Goal: Task Accomplishment & Management: Use online tool/utility

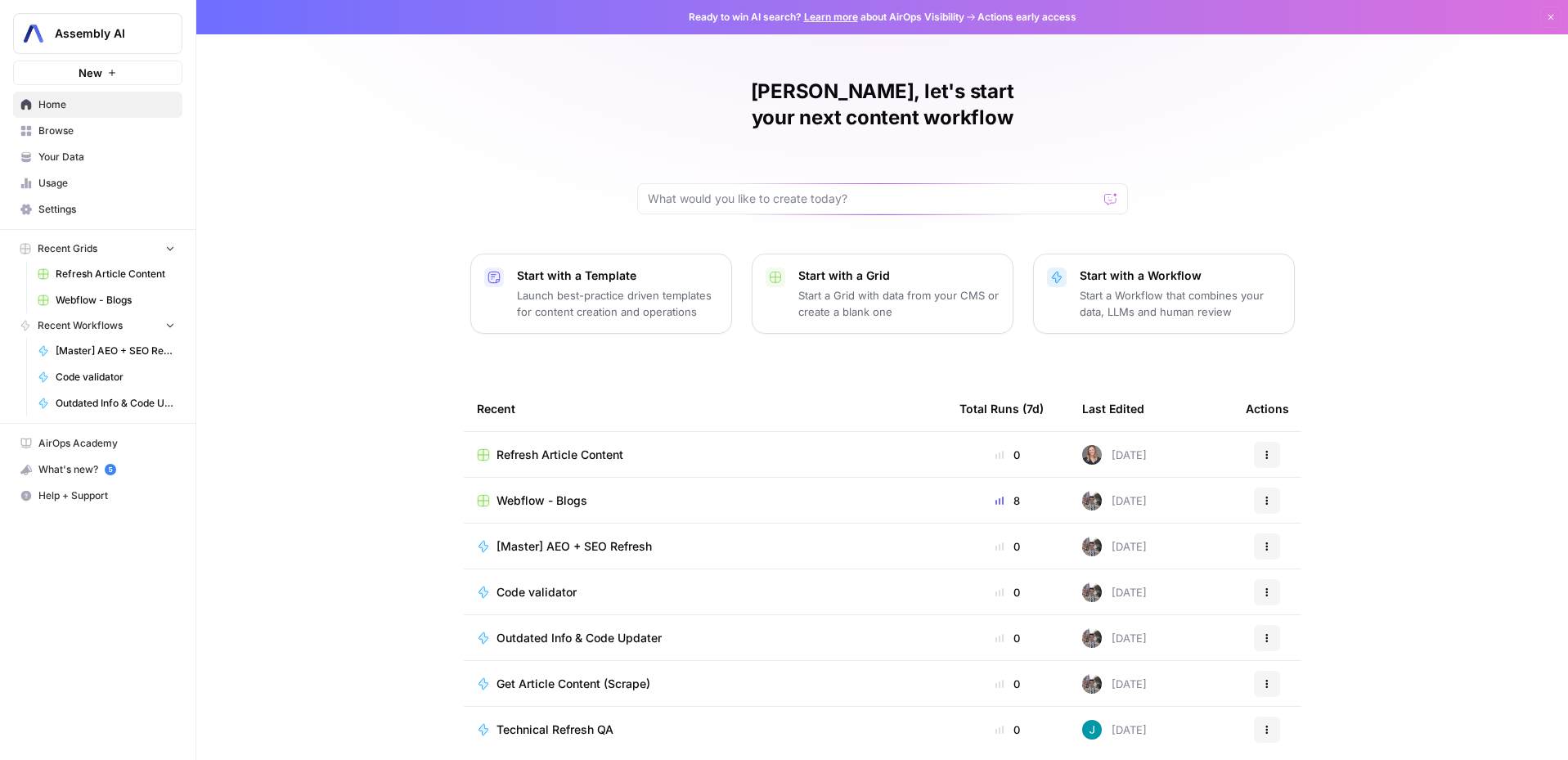
click at [534, 492] on span "Webflow - Blogs" at bounding box center [542, 500] width 91 height 16
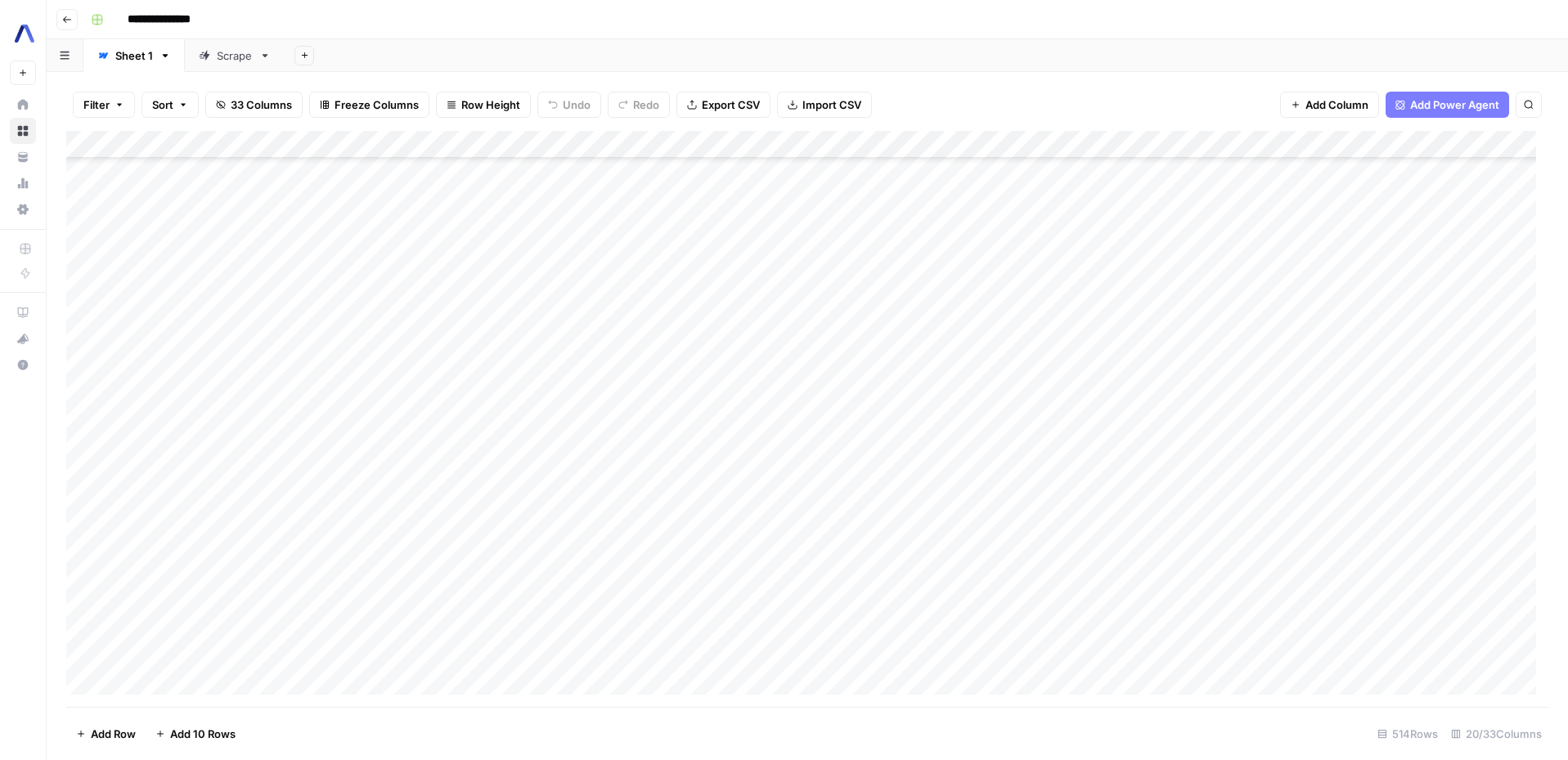
scroll to position [11582, 0]
type input "**********"
click at [1489, 146] on icon "Next Result" at bounding box center [1495, 151] width 13 height 13
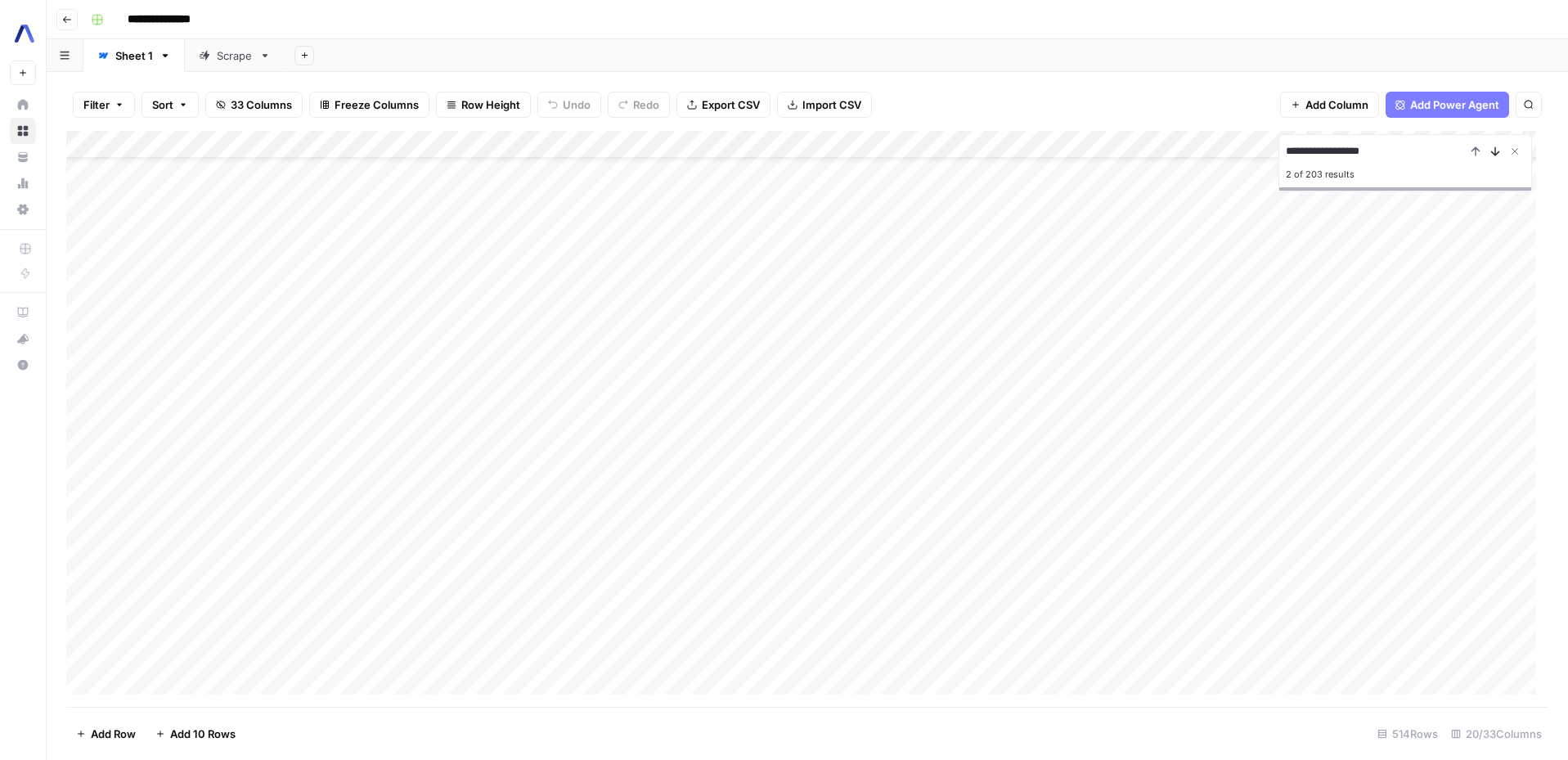
click at [1489, 146] on icon "Next Result" at bounding box center [1495, 151] width 13 height 13
click at [1515, 146] on icon "Close Search" at bounding box center [1515, 151] width 13 height 13
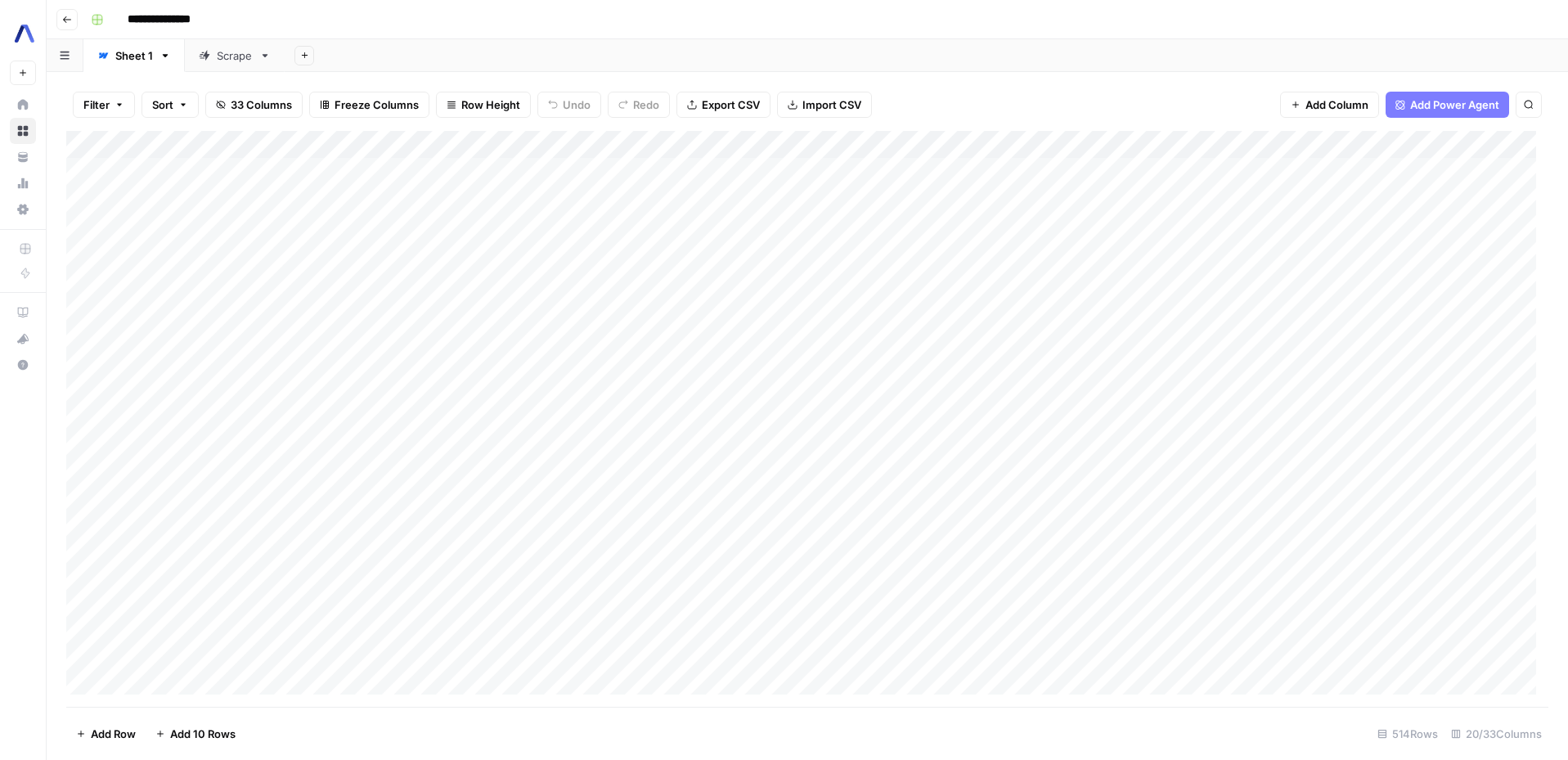
click at [121, 103] on icon "button" at bounding box center [120, 105] width 10 height 10
click at [823, 36] on header "**********" at bounding box center [806, 19] width 1521 height 40
click at [1135, 401] on div "Add Column" at bounding box center [807, 418] width 1482 height 576
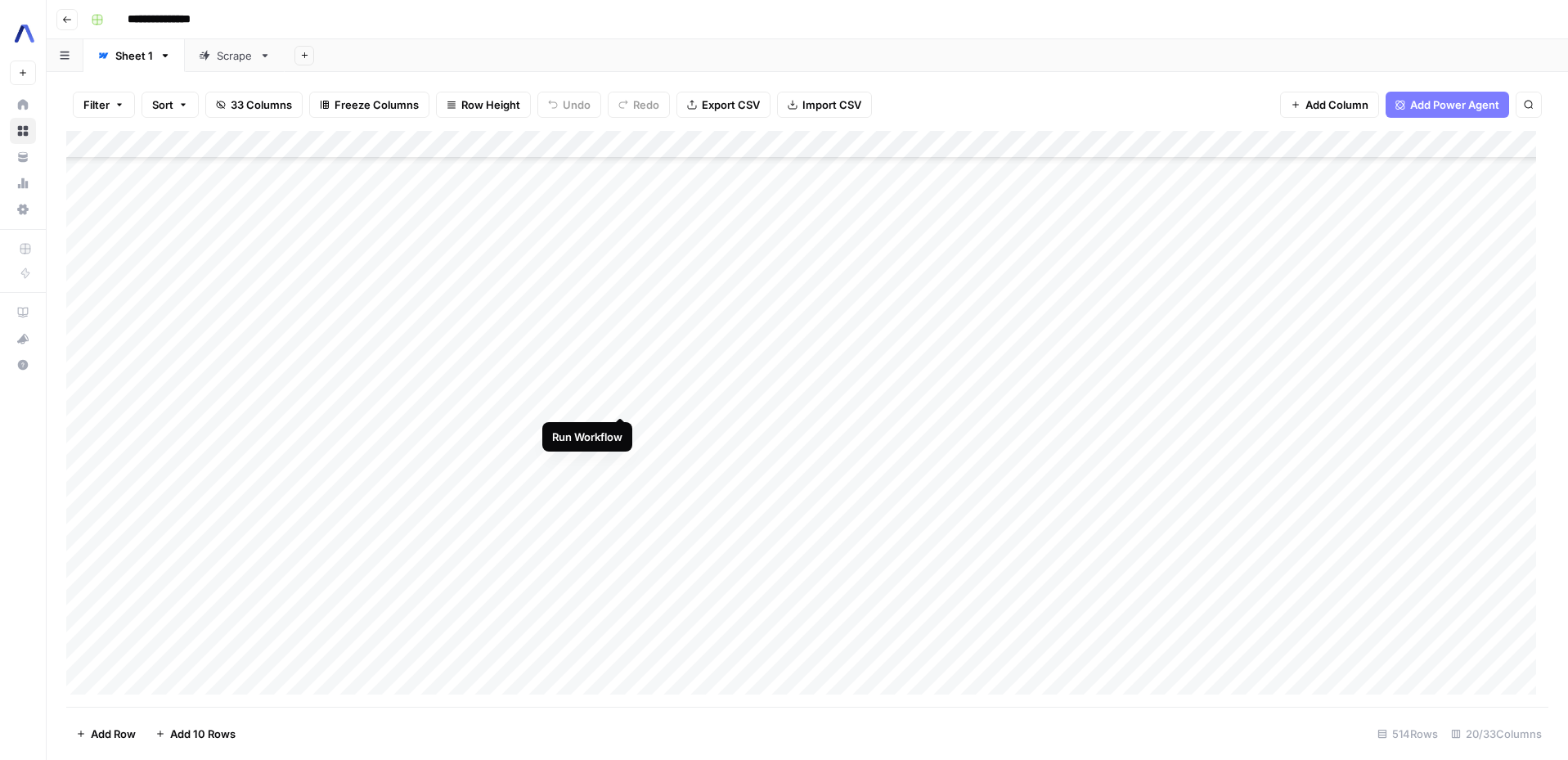
click at [614, 400] on div "Add Column" at bounding box center [807, 418] width 1482 height 576
click at [1082, 401] on div "Add Column" at bounding box center [807, 418] width 1482 height 576
click at [1185, 400] on div "Add Column" at bounding box center [807, 418] width 1482 height 576
click at [1183, 401] on div "Add Column" at bounding box center [807, 418] width 1482 height 576
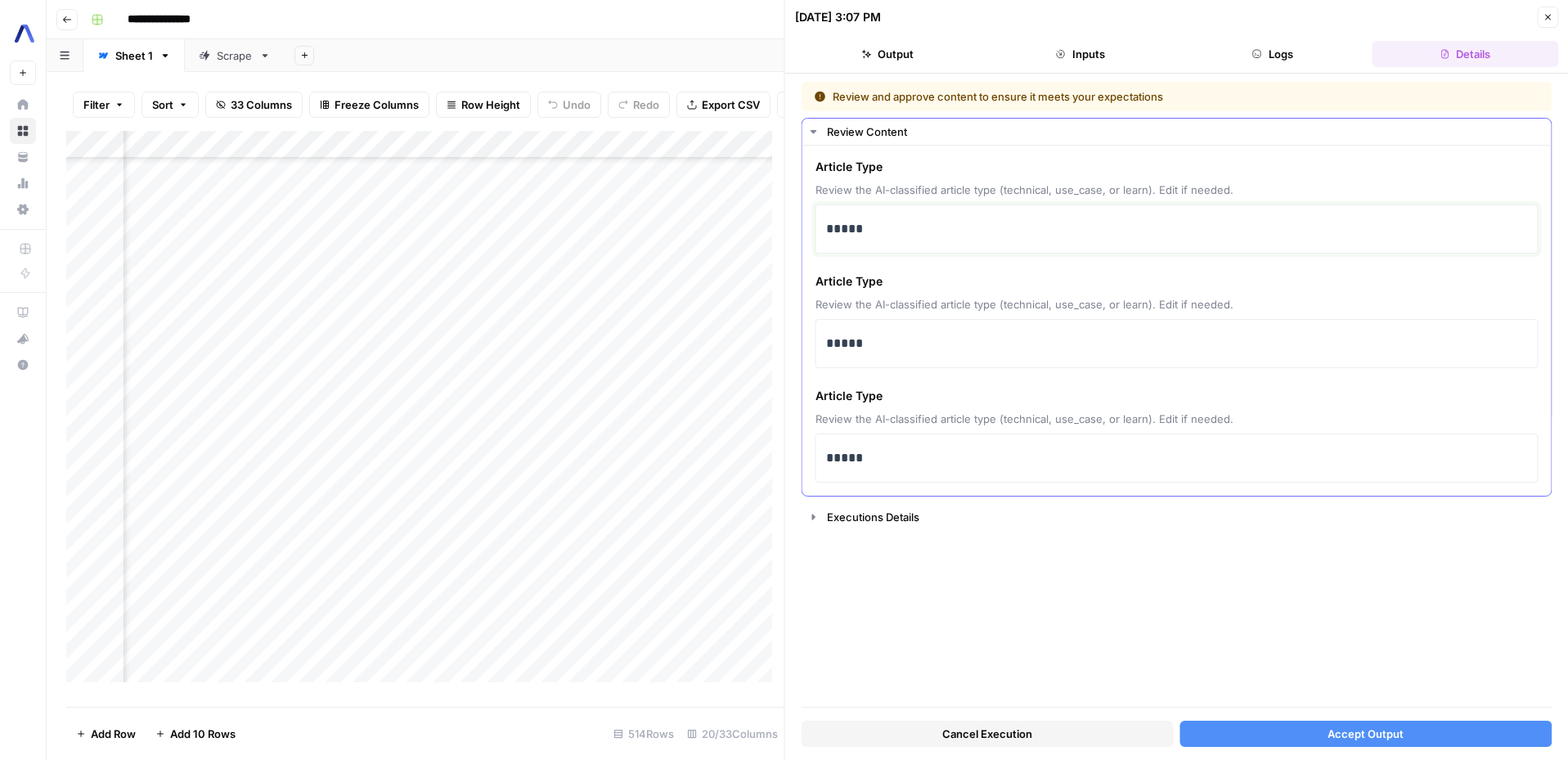
click at [853, 228] on p "*****" at bounding box center [1177, 228] width 702 height 21
click at [972, 263] on div "Article Type Review the AI-classified article type (technical, use_case, or lea…" at bounding box center [1177, 321] width 749 height 350
click at [1259, 736] on button "Accept Output" at bounding box center [1365, 733] width 372 height 26
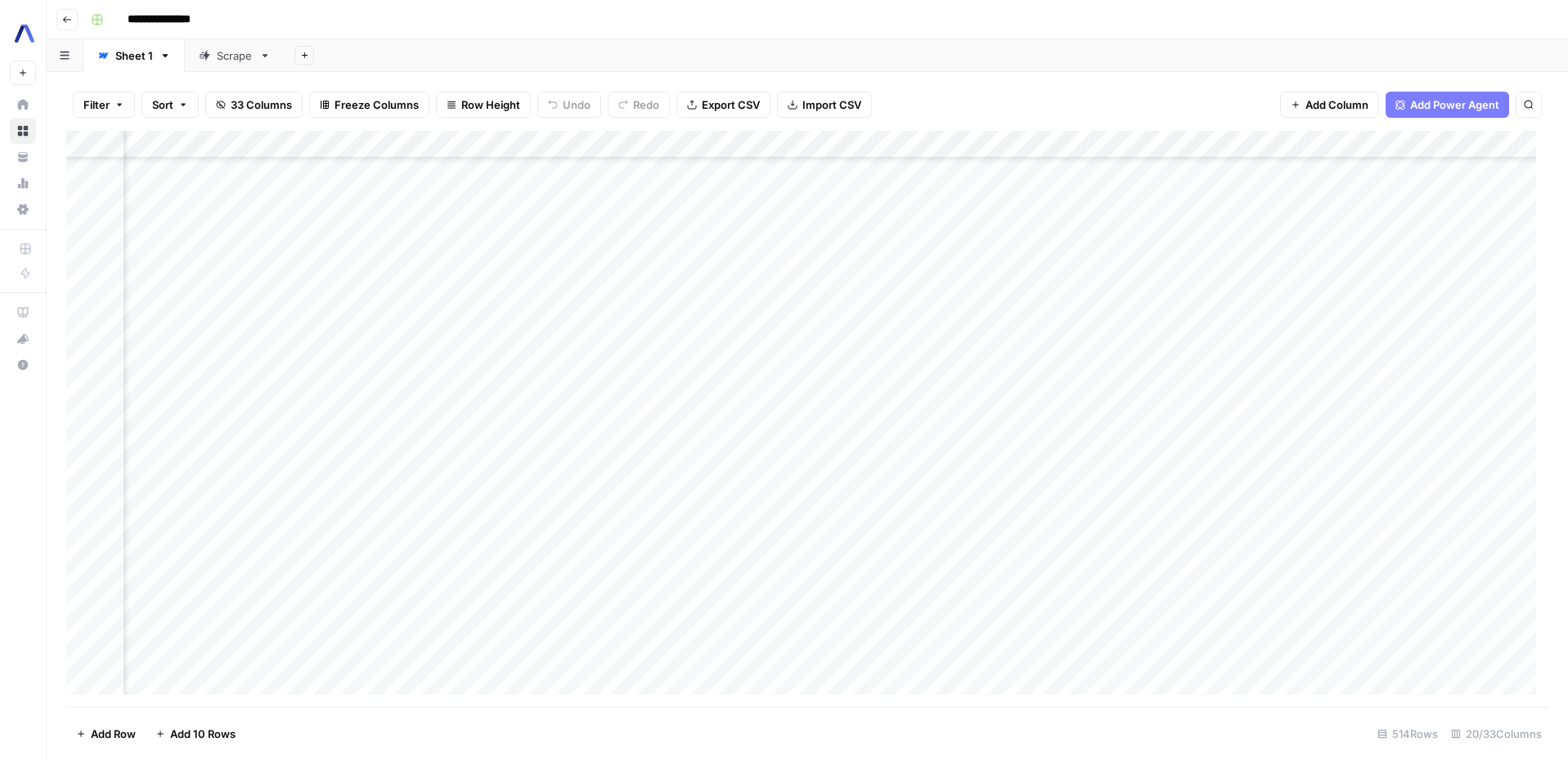
click at [1144, 391] on div "Add Column" at bounding box center [807, 418] width 1482 height 576
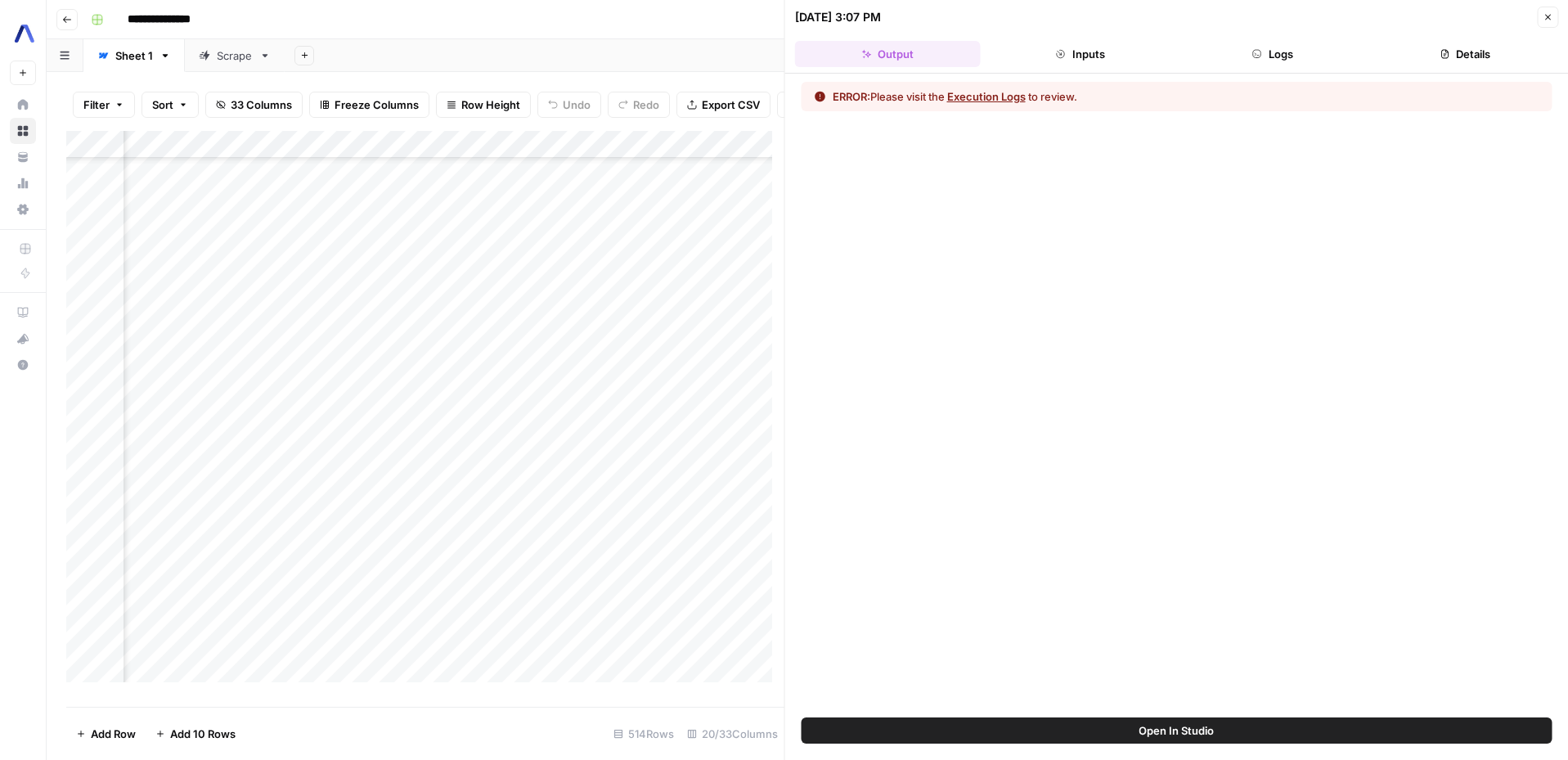
click at [986, 98] on button "Execution Logs" at bounding box center [986, 96] width 78 height 16
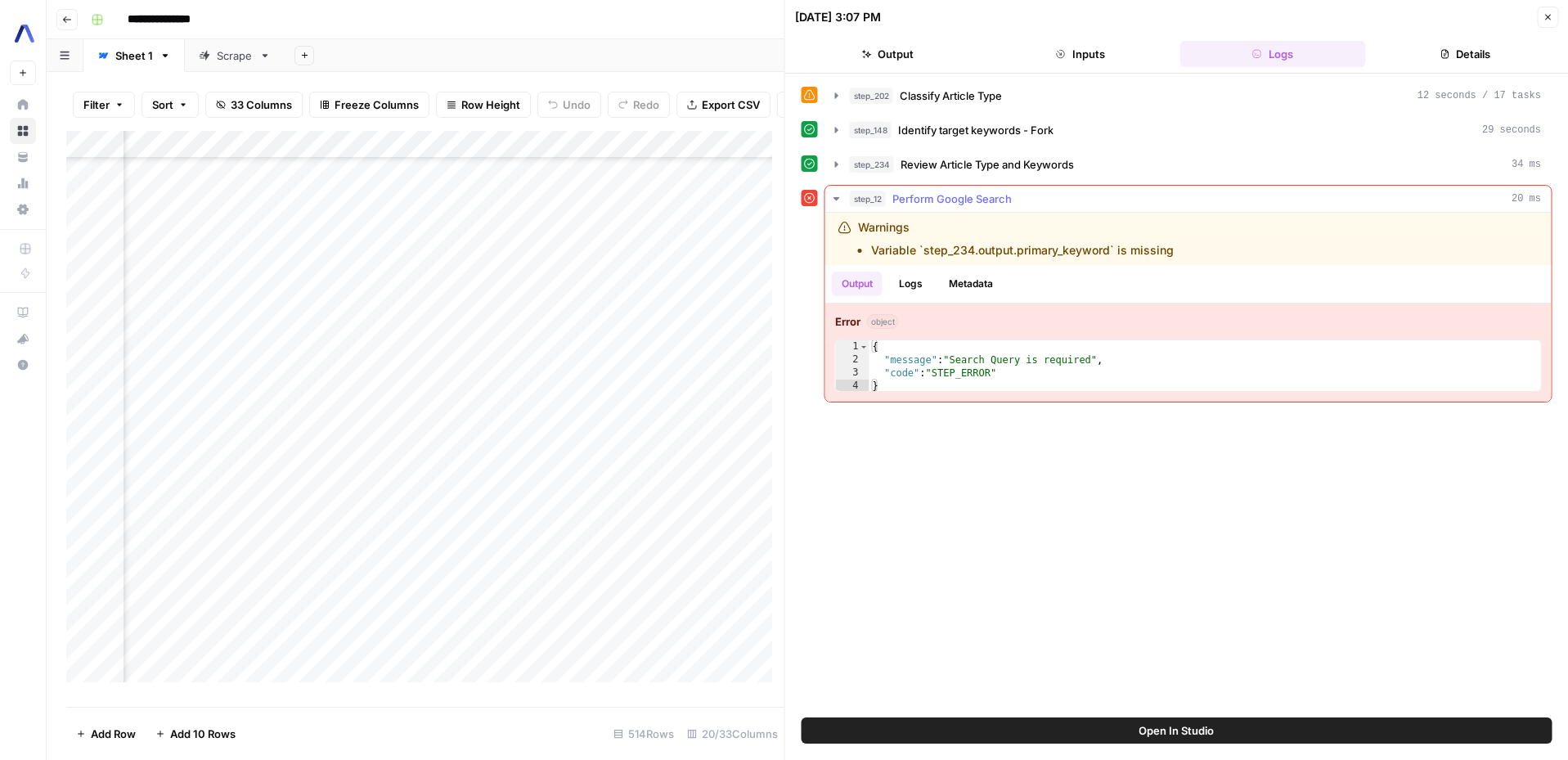
click at [1076, 358] on div "{ "message" : "Search Query is required" , "code" : "STEP_ERROR" }" at bounding box center [1205, 379] width 672 height 78
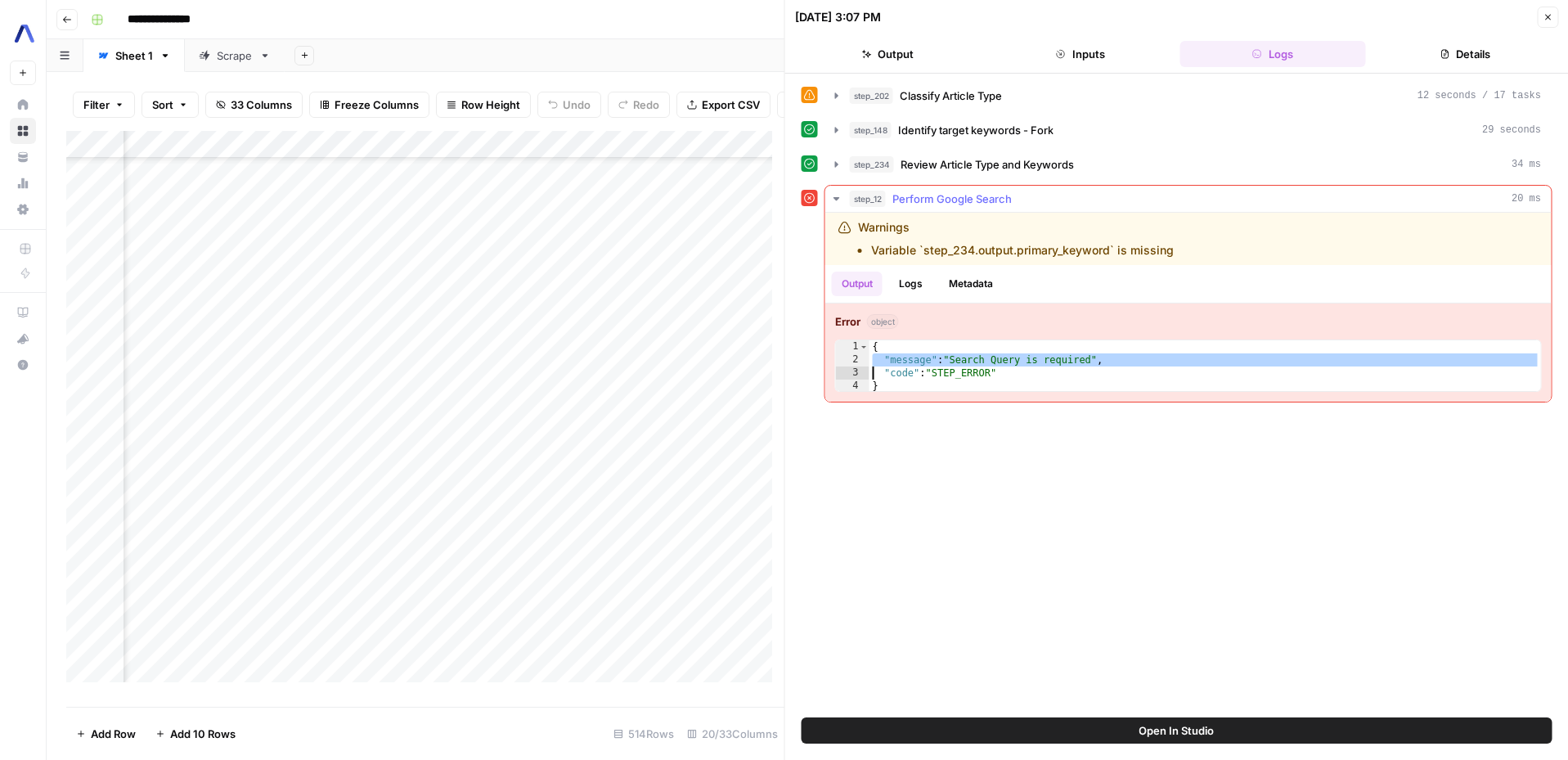
click at [1076, 358] on div "{ "message" : "Search Query is required" , "code" : "STEP_ERROR" }" at bounding box center [1205, 379] width 672 height 78
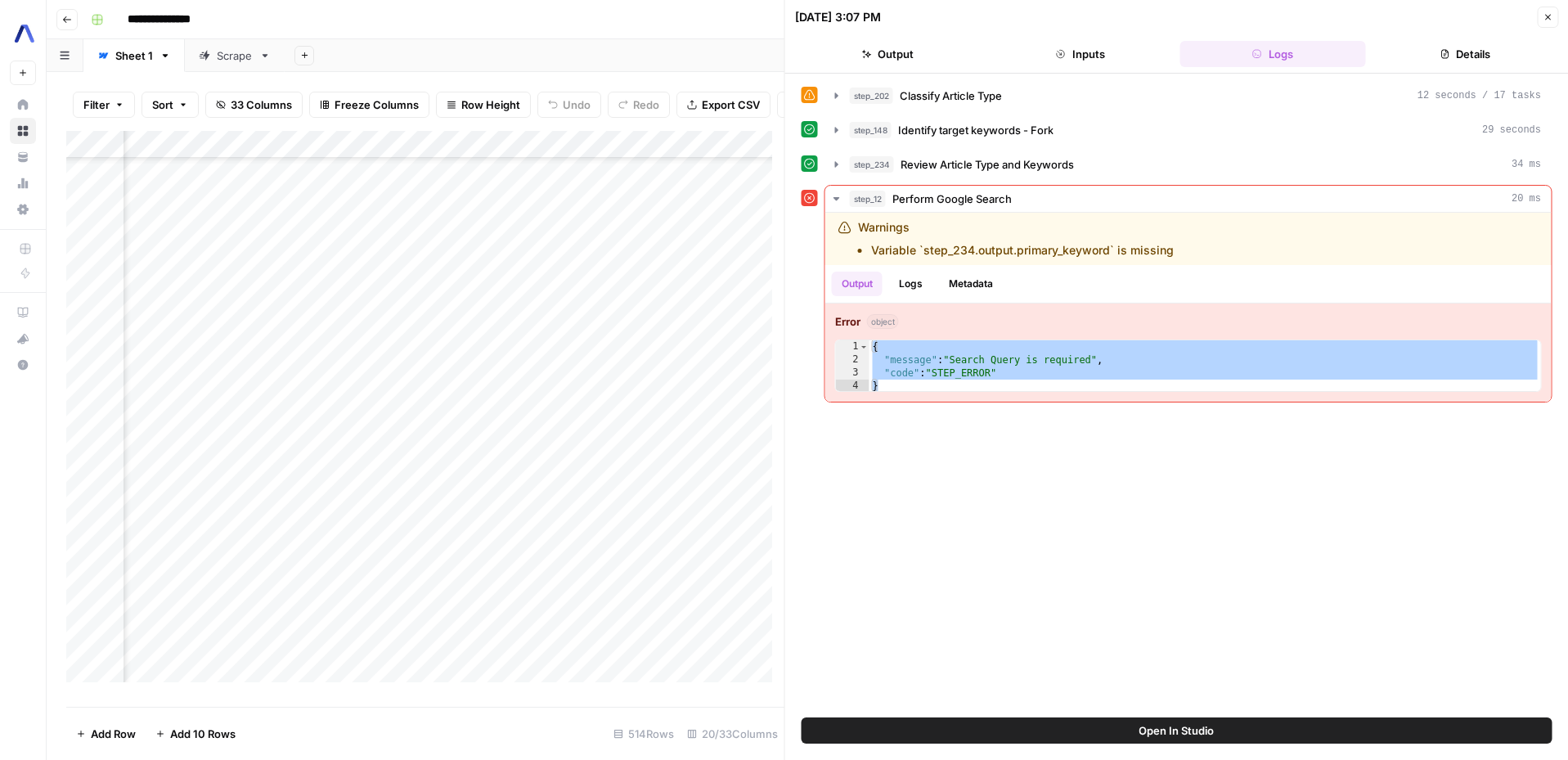
click at [1061, 458] on div "**********" at bounding box center [1177, 395] width 751 height 627
click at [941, 353] on div "{ "message" : "Search Query is required" , "code" : "STEP_ERROR" }" at bounding box center [1205, 379] width 672 height 78
type textarea "*"
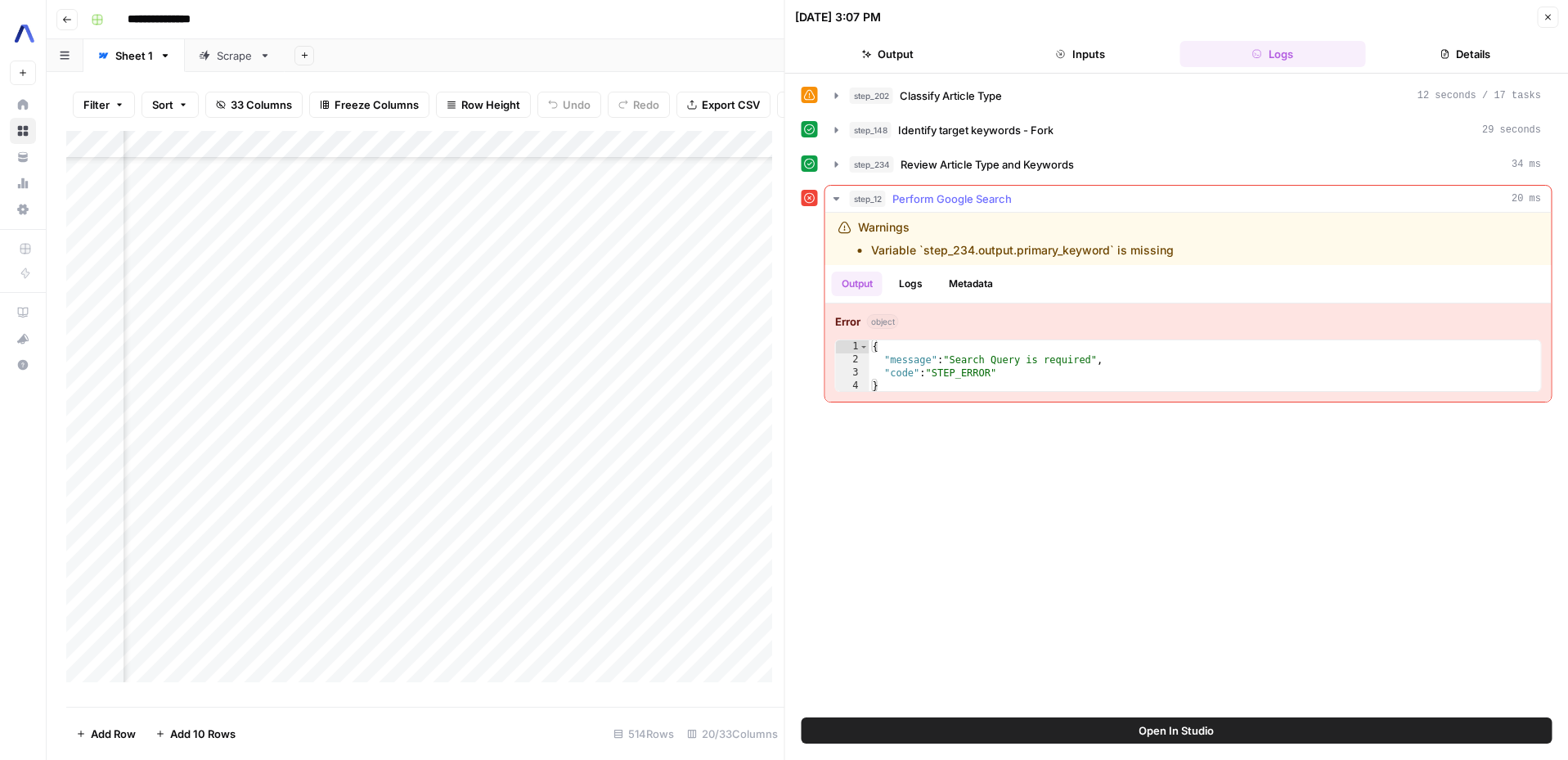
click at [1007, 256] on li "Variable `step_234.output.primary_keyword` is missing" at bounding box center [1022, 250] width 302 height 16
click at [1009, 247] on li "Variable `step_234.output.primary_keyword` is missing" at bounding box center [1022, 250] width 302 height 16
click at [1011, 247] on li "Variable `step_234.output.primary_keyword` is missing" at bounding box center [1022, 250] width 302 height 16
click at [996, 124] on span "Identify target keywords - Fork" at bounding box center [975, 130] width 156 height 16
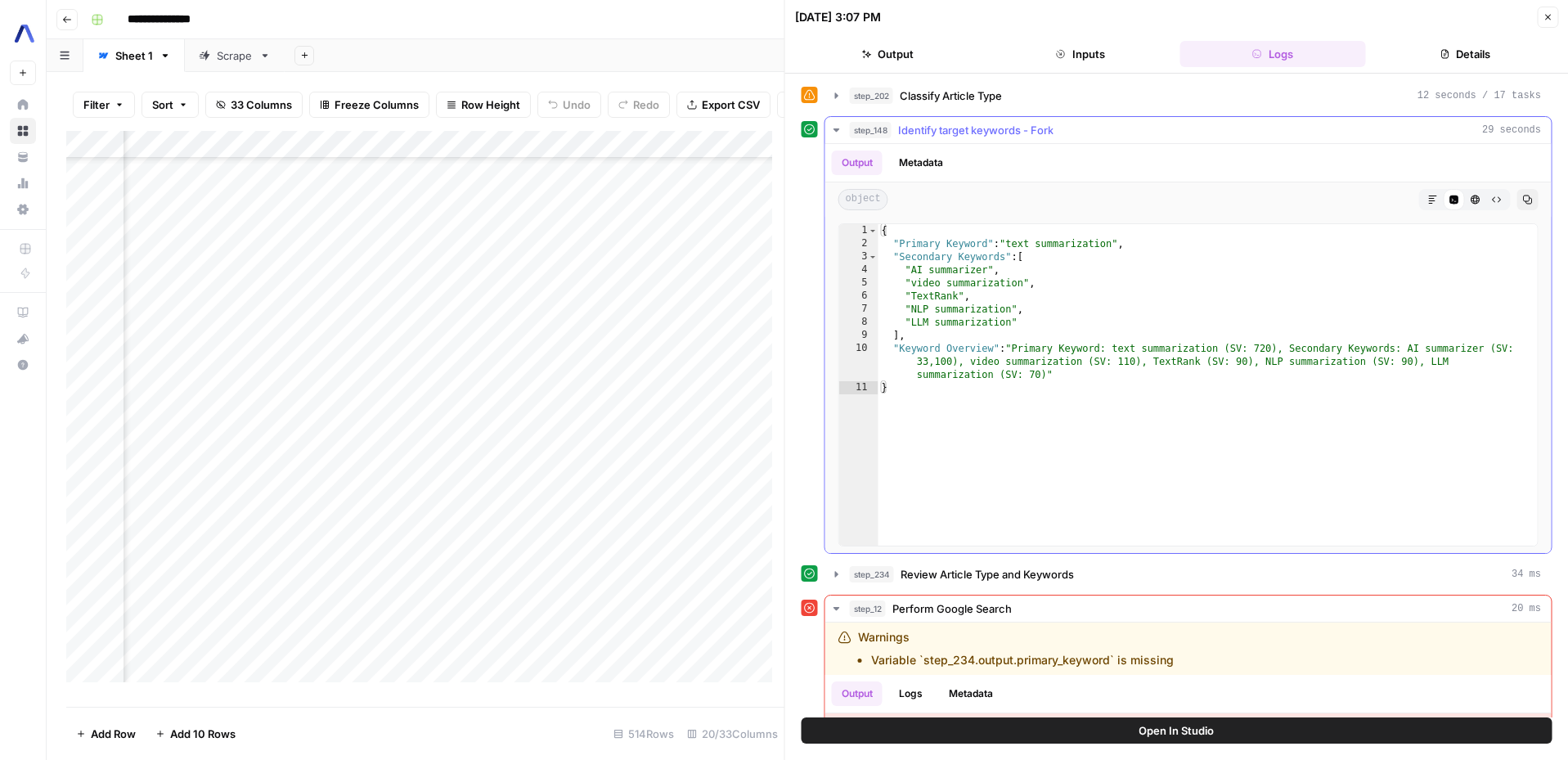
click at [996, 124] on span "Identify target keywords - Fork" at bounding box center [975, 130] width 156 height 16
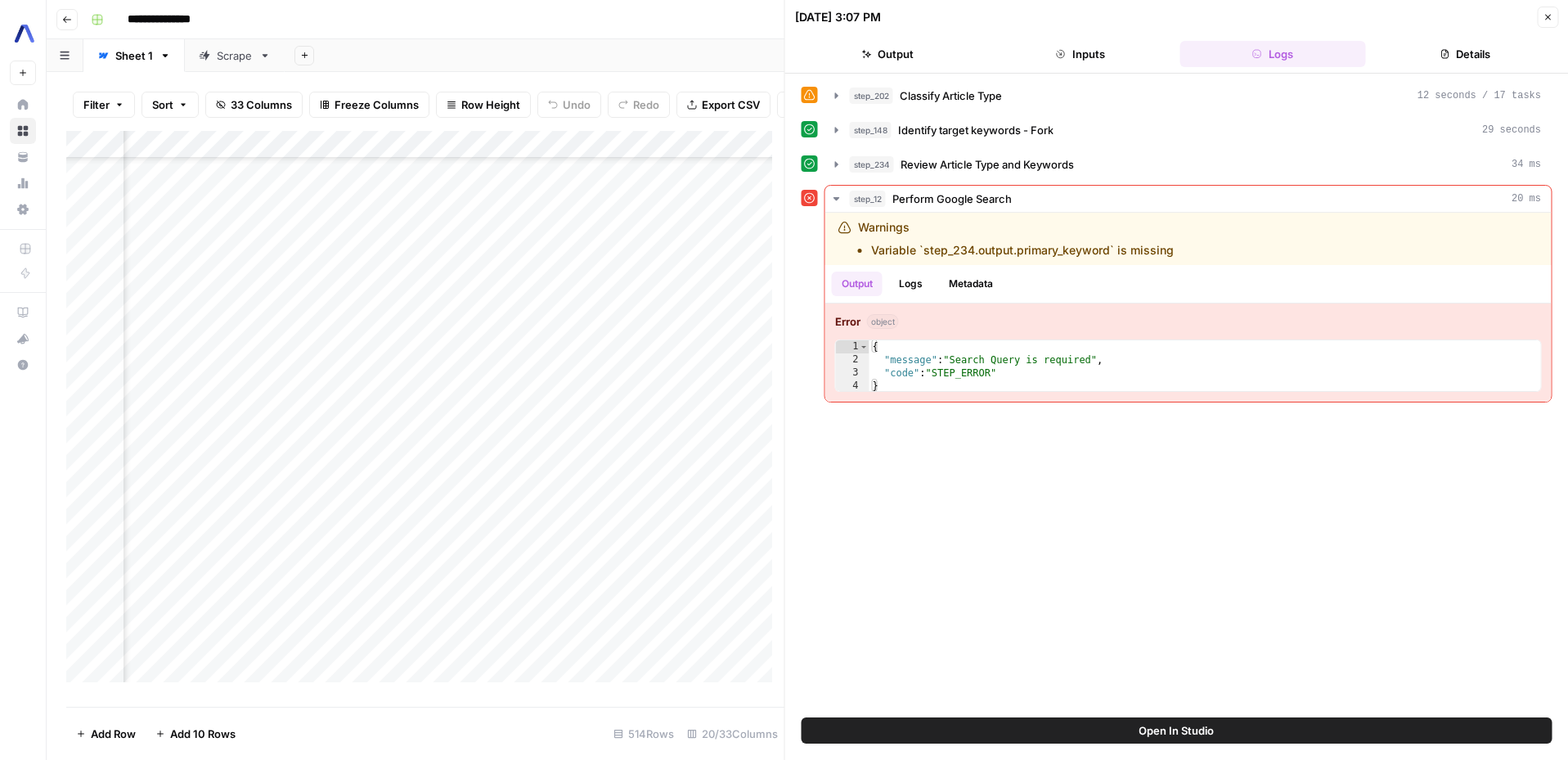
click at [1547, 13] on icon "button" at bounding box center [1547, 18] width 10 height 10
